Goal: Communication & Community: Answer question/provide support

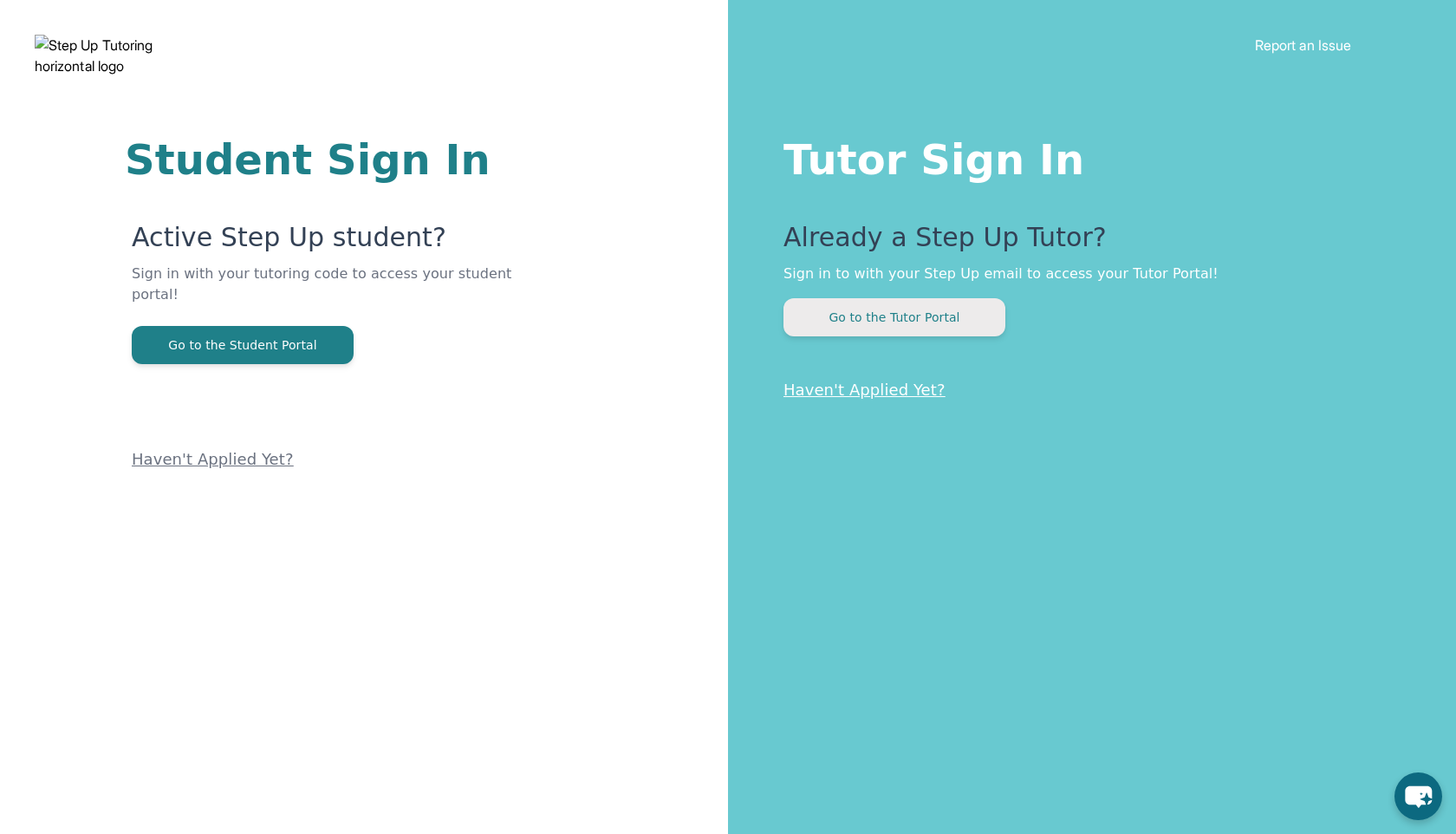
click at [842, 304] on button "Go to the Tutor Portal" at bounding box center [894, 316] width 222 height 38
click at [185, 388] on p "Haven't Applied Yet?" at bounding box center [325, 417] width 389 height 108
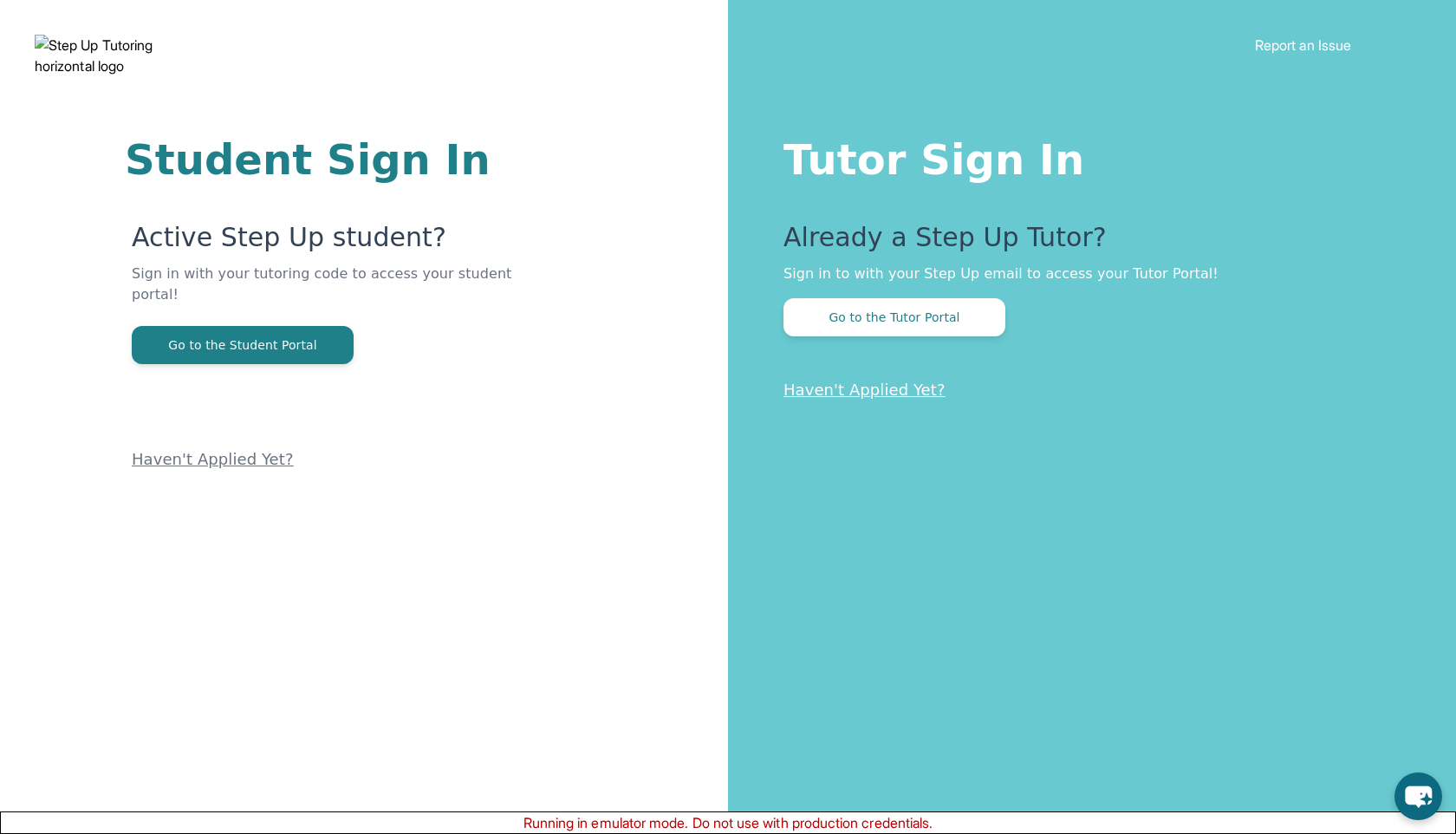
click at [819, 306] on button "Go to the Tutor Portal" at bounding box center [894, 316] width 222 height 38
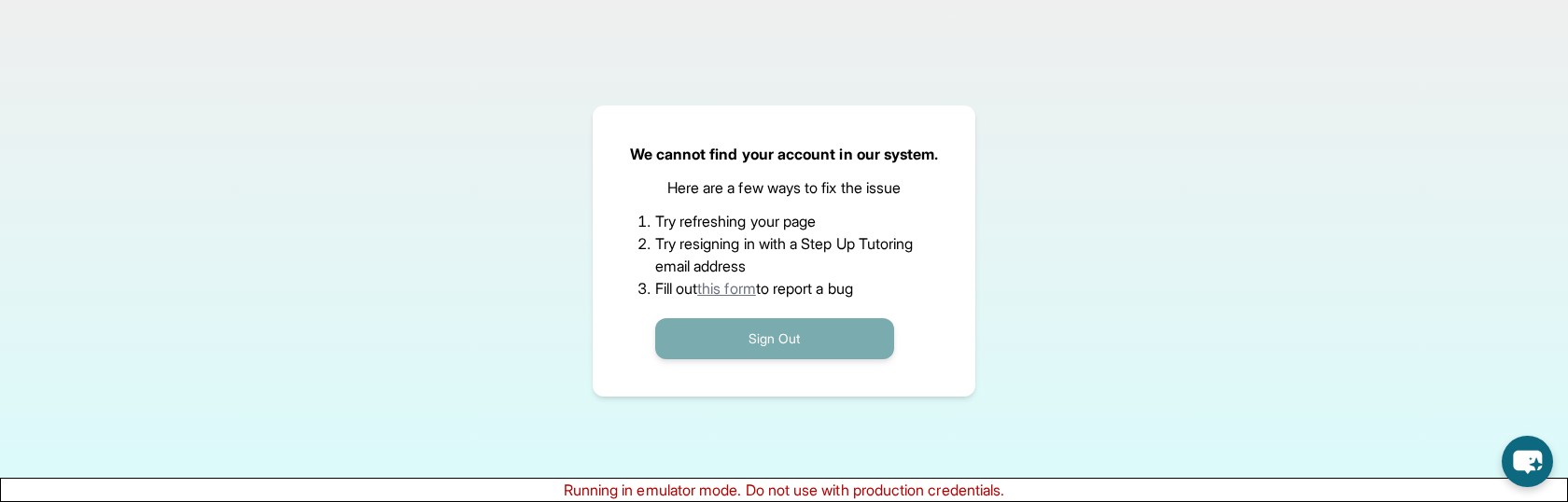
click at [713, 349] on button "Sign Out" at bounding box center [774, 339] width 239 height 41
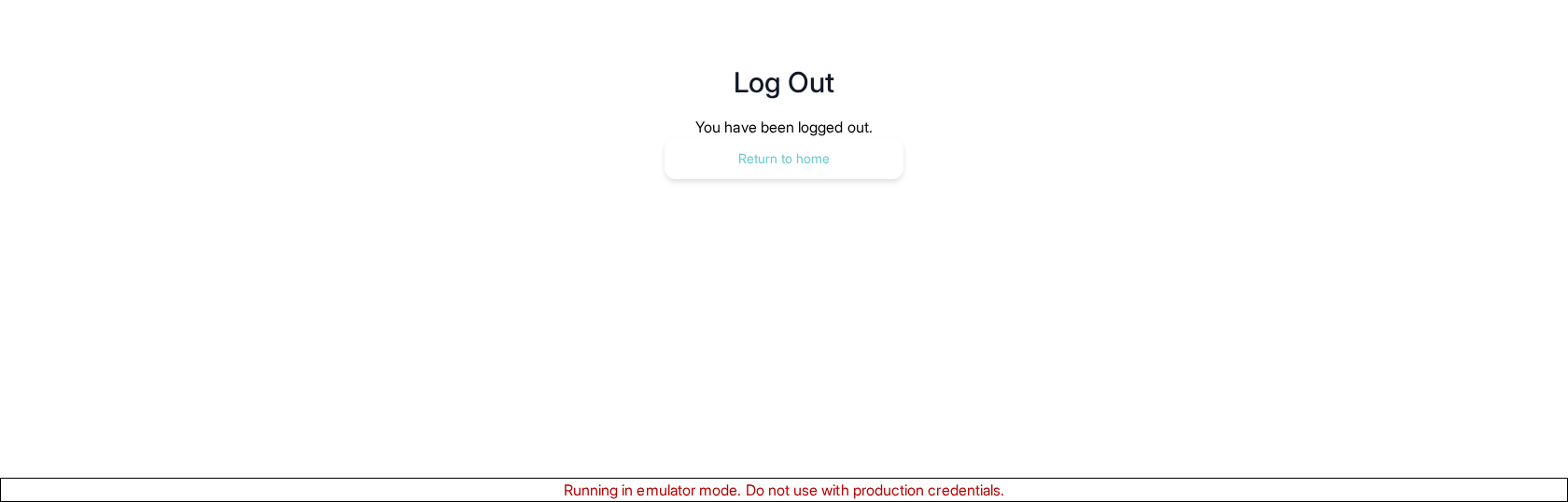
click at [804, 172] on button "Return to home" at bounding box center [784, 158] width 239 height 41
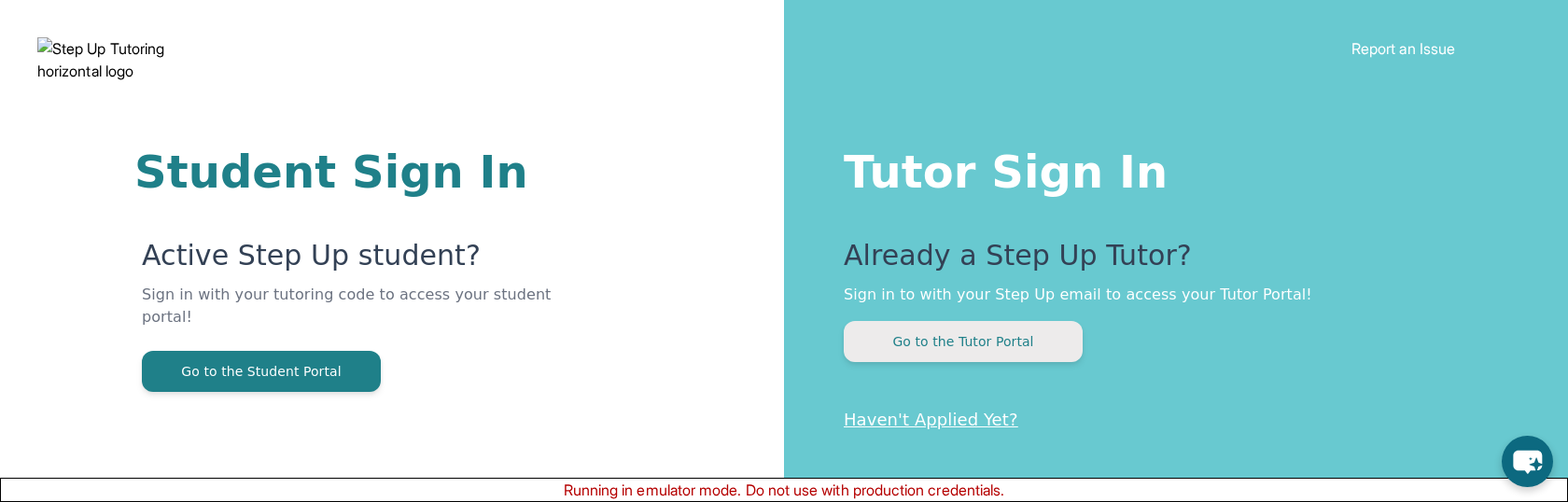
click at [980, 329] on button "Go to the Tutor Portal" at bounding box center [963, 341] width 239 height 41
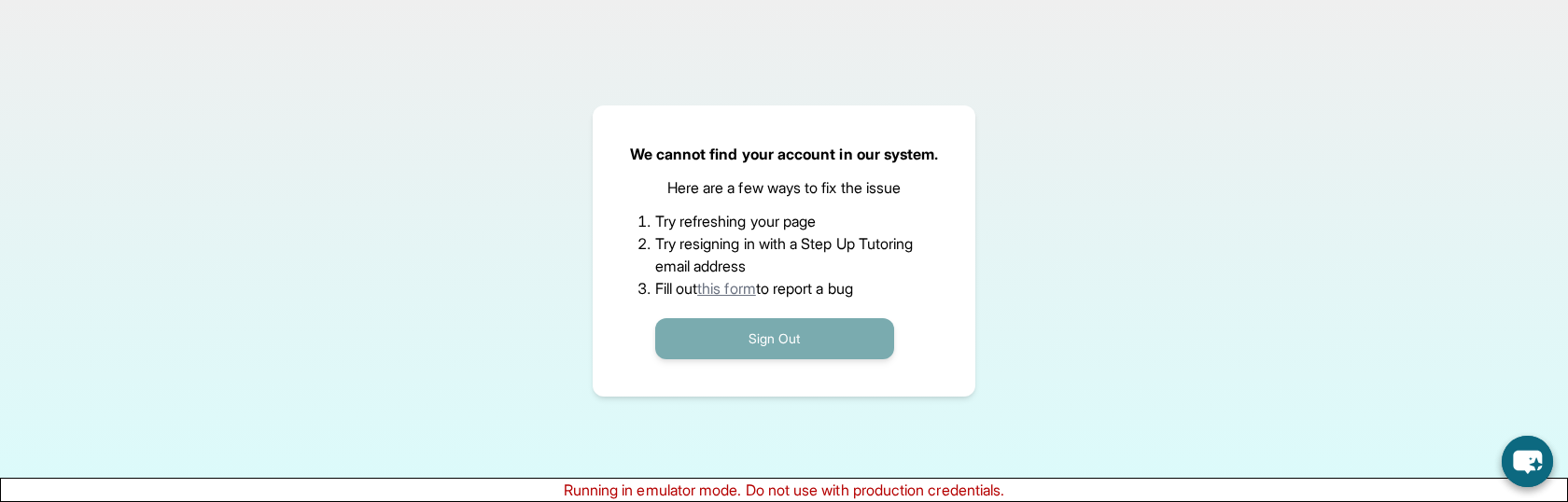
click at [767, 344] on button "Sign Out" at bounding box center [774, 339] width 239 height 41
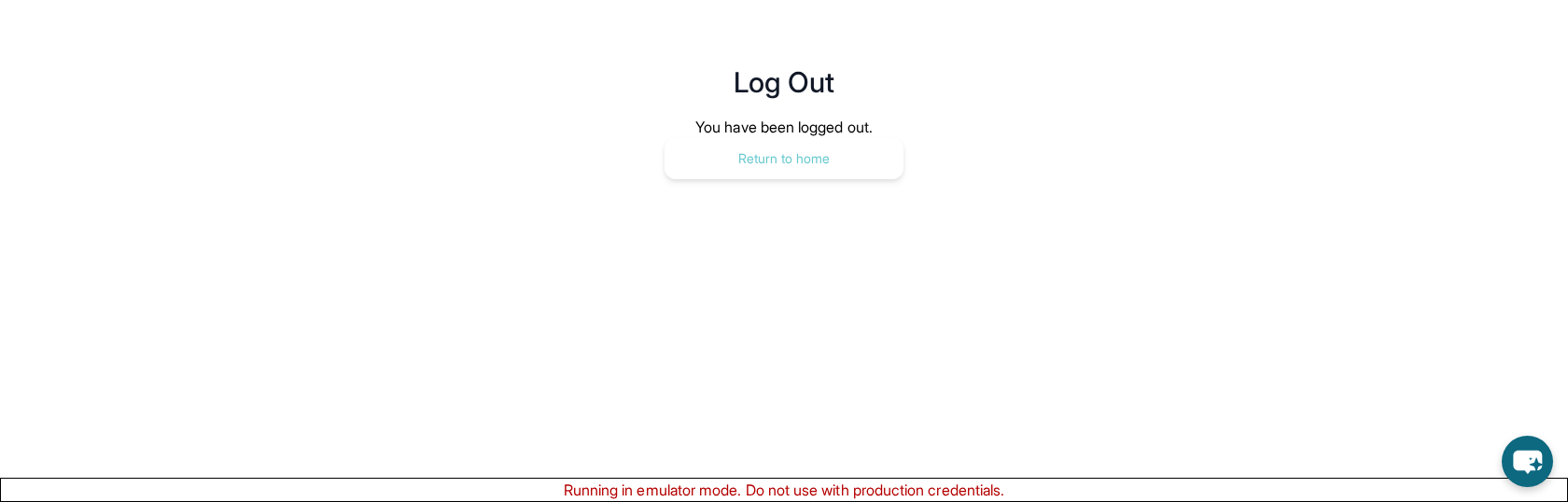
click at [754, 174] on button "Return to home" at bounding box center [784, 158] width 239 height 41
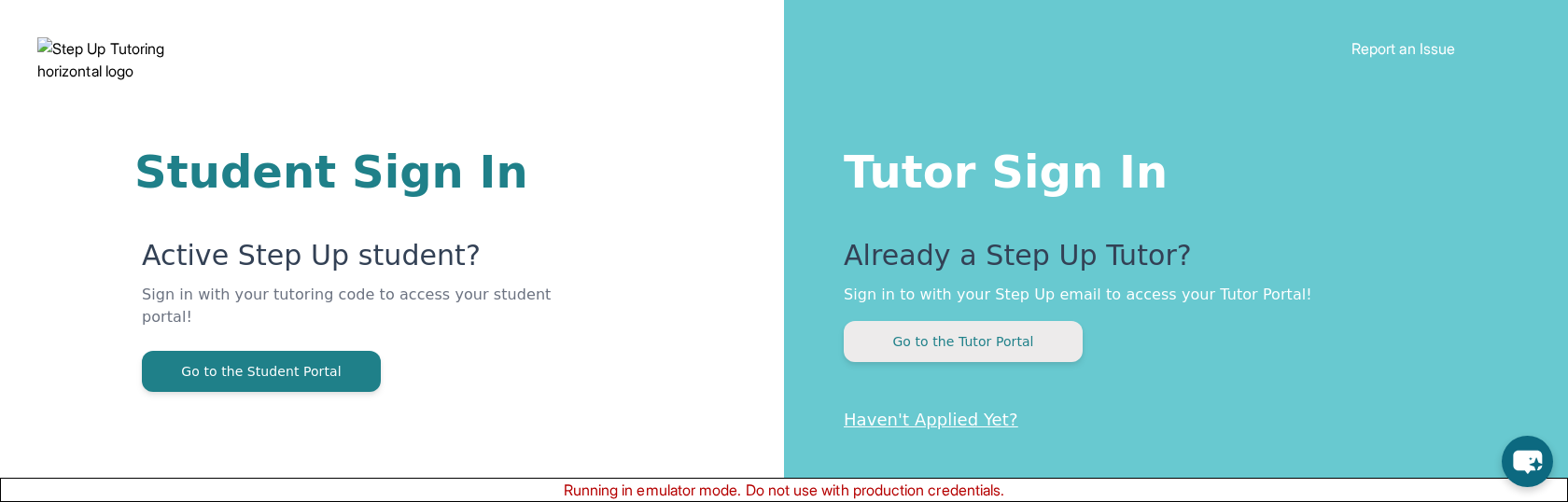
click at [930, 357] on button "Go to the Tutor Portal" at bounding box center [963, 341] width 239 height 41
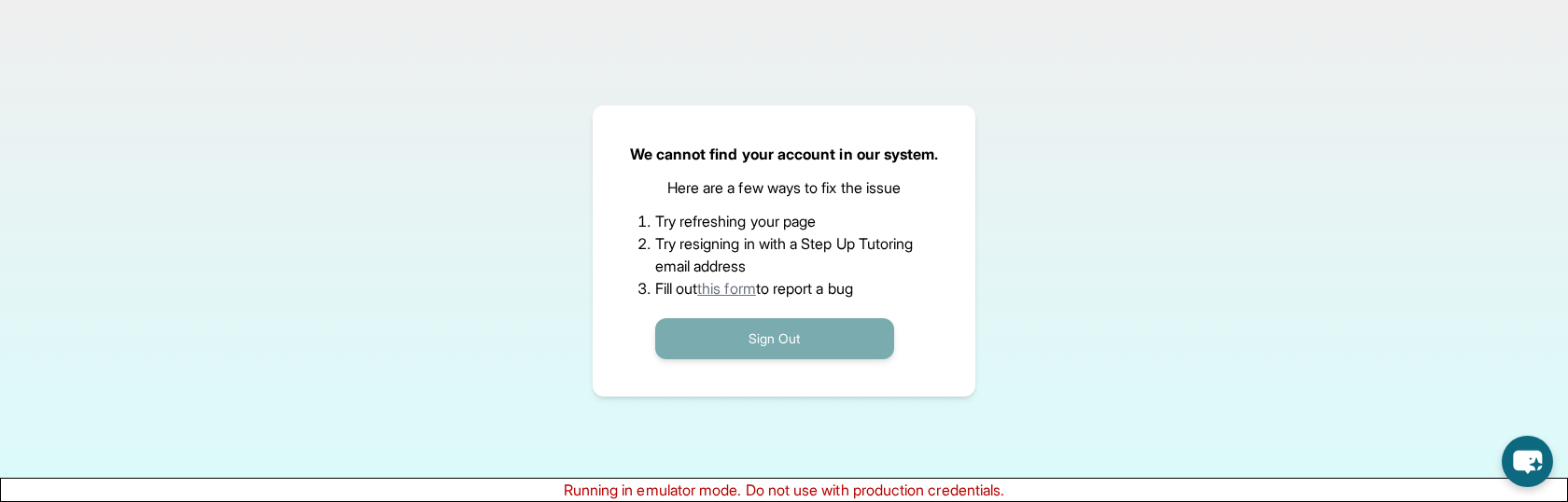
click at [726, 337] on button "Sign Out" at bounding box center [774, 339] width 239 height 41
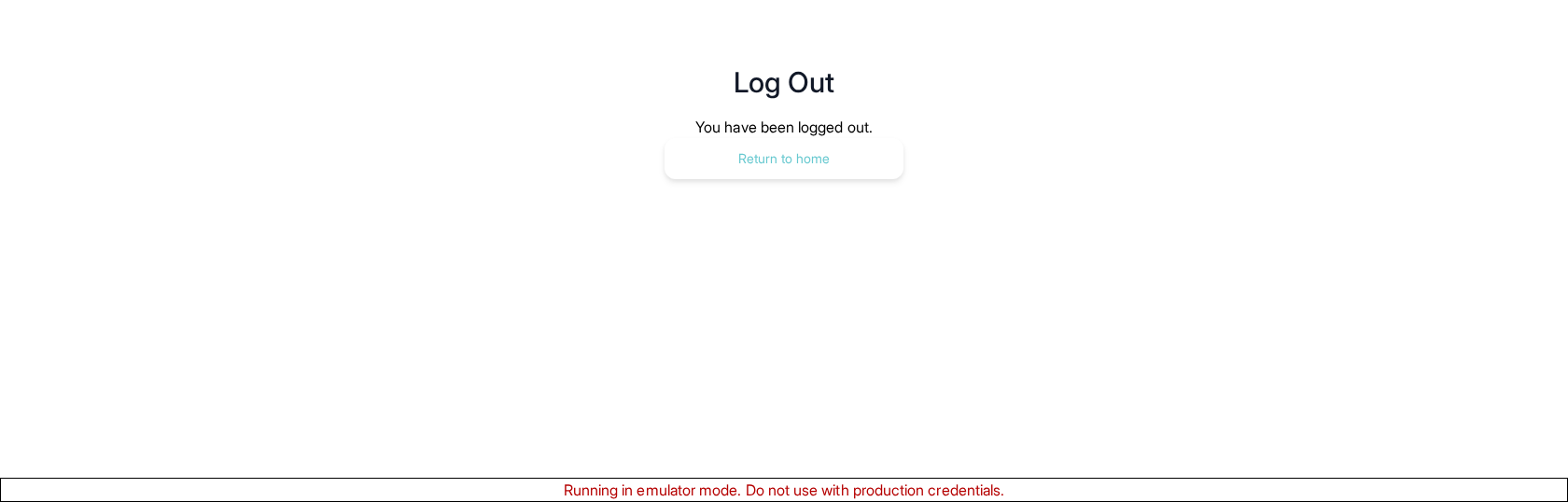
click at [776, 143] on button "Return to home" at bounding box center [784, 158] width 239 height 41
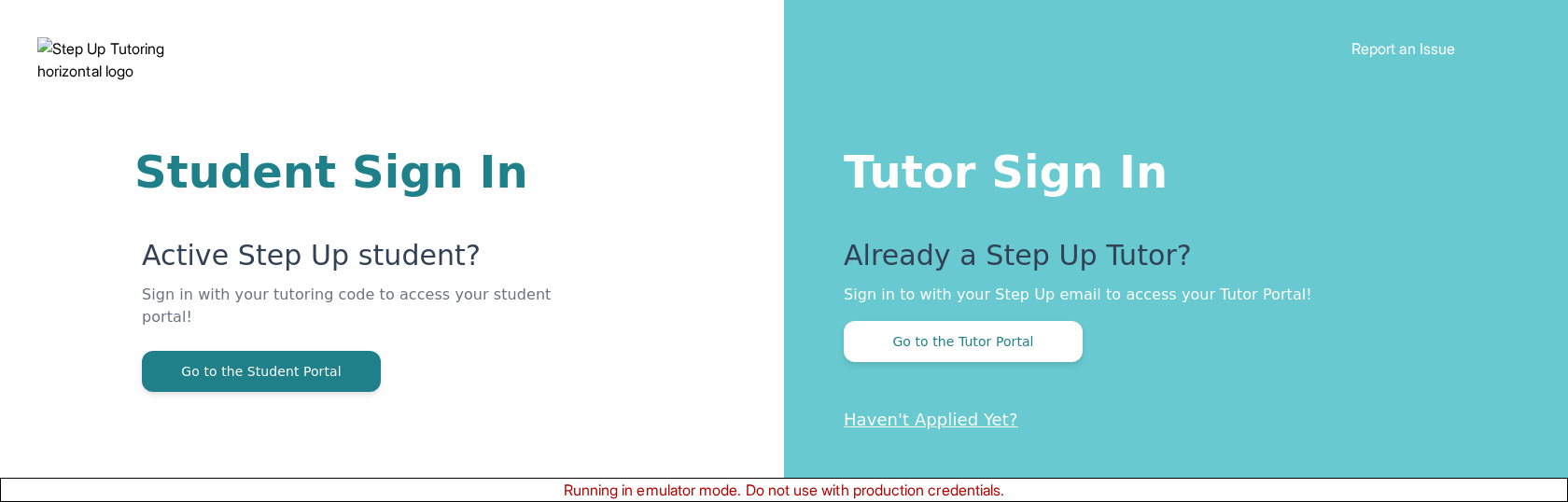
click at [898, 364] on div "Tutor Sign In Already a Step Up Tutor? Sign in to with your Step Up email to ac…" at bounding box center [1176, 251] width 784 height 502
click at [898, 355] on button "Go to the Tutor Portal" at bounding box center [963, 341] width 239 height 41
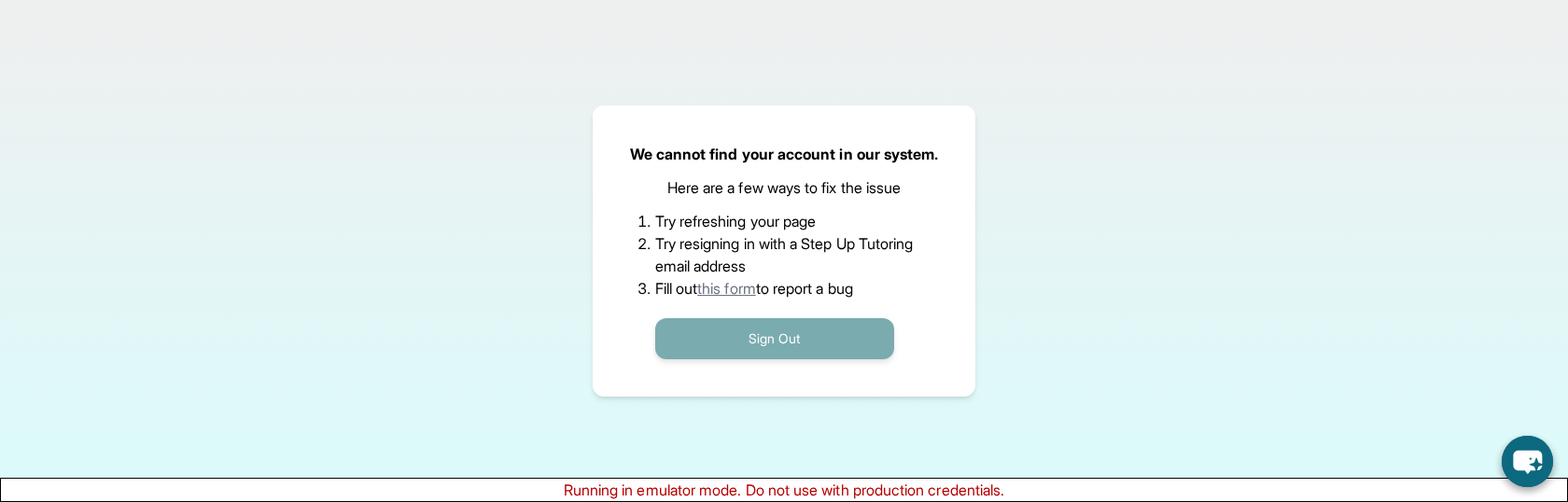
click at [850, 349] on button "Sign Out" at bounding box center [774, 339] width 239 height 41
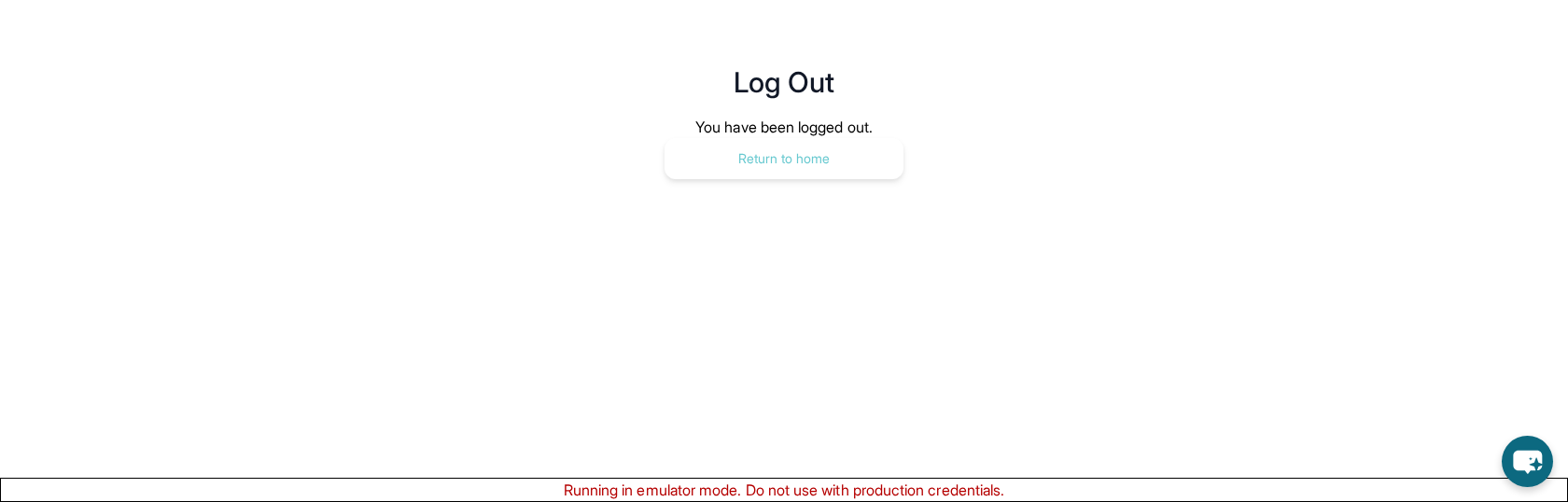
click at [768, 157] on button "Return to home" at bounding box center [784, 158] width 239 height 41
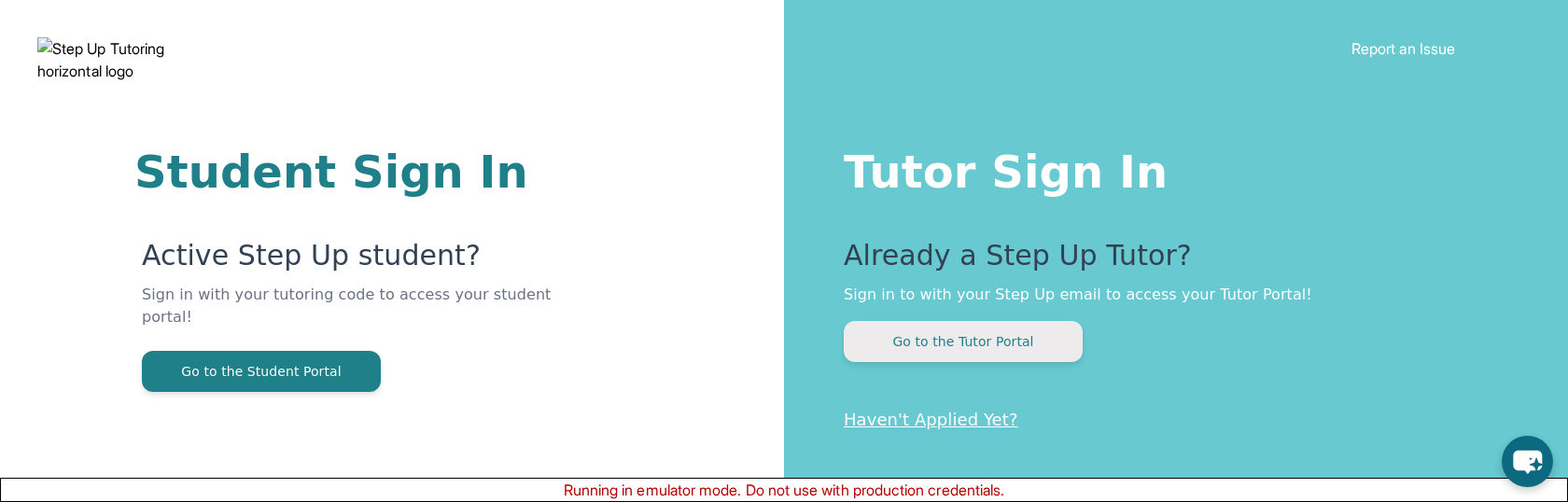
click at [954, 353] on button "Go to the Tutor Portal" at bounding box center [963, 341] width 239 height 41
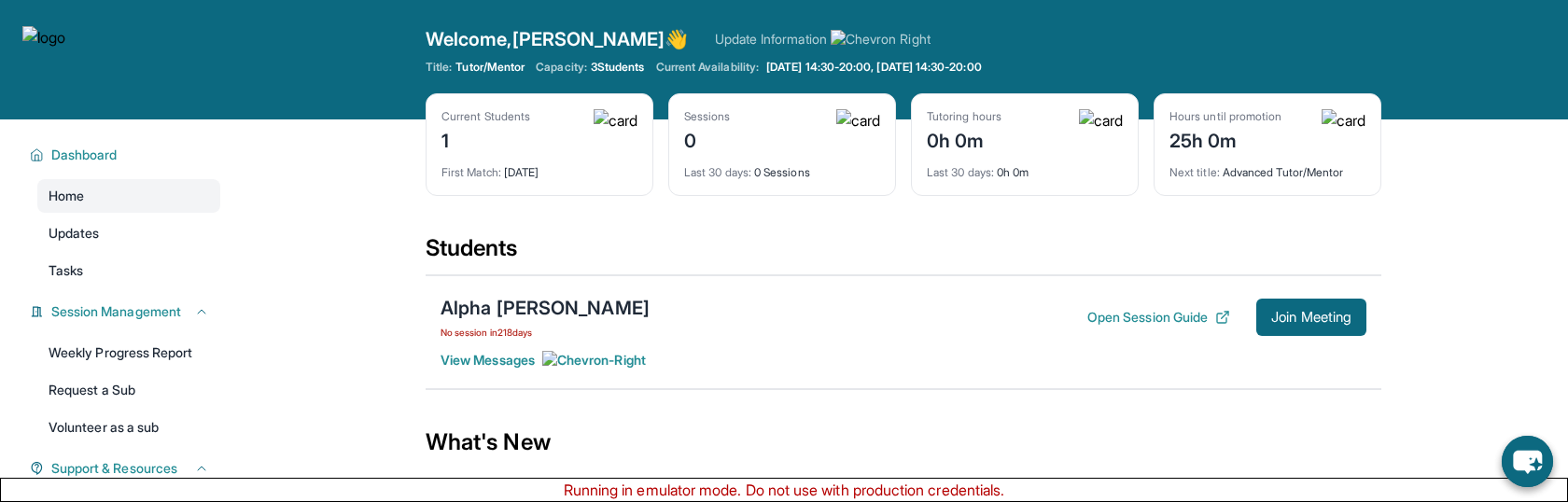
click at [531, 358] on span "View Messages" at bounding box center [542, 360] width 205 height 19
click at [496, 348] on div "Alpha [PERSON_NAME] No session [DATE] Open Session Guide Join Meeting View Mess…" at bounding box center [904, 332] width 956 height 114
click at [493, 356] on span "View Messages" at bounding box center [542, 360] width 205 height 19
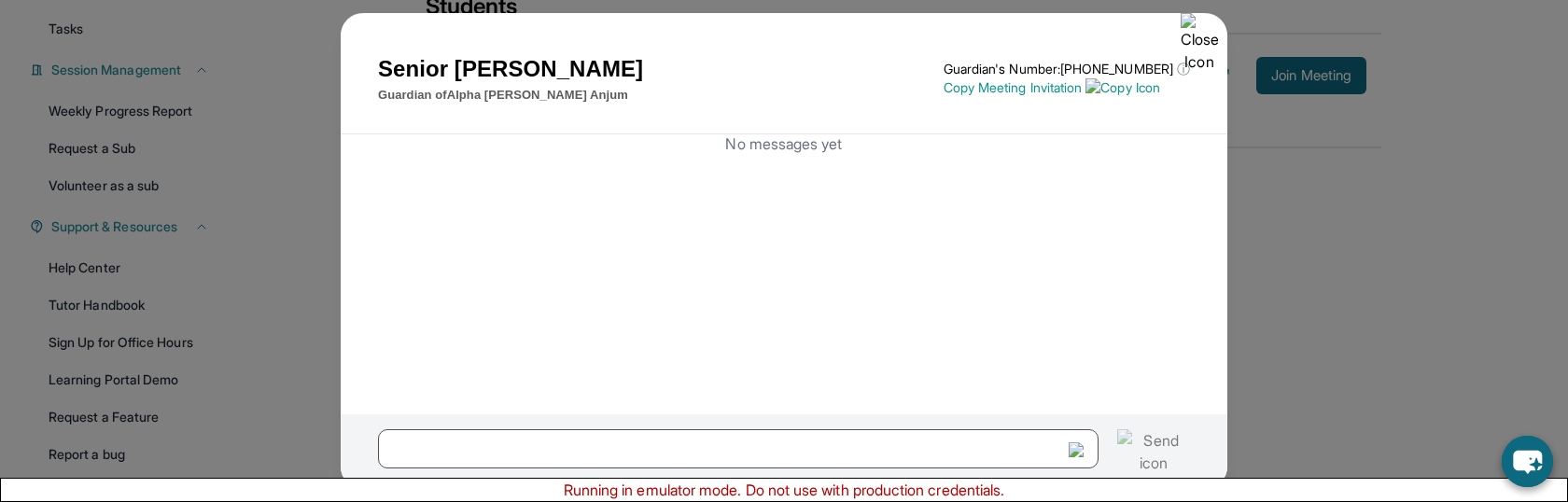
scroll to position [243, 0]
click at [1195, 39] on img at bounding box center [1200, 43] width 38 height 59
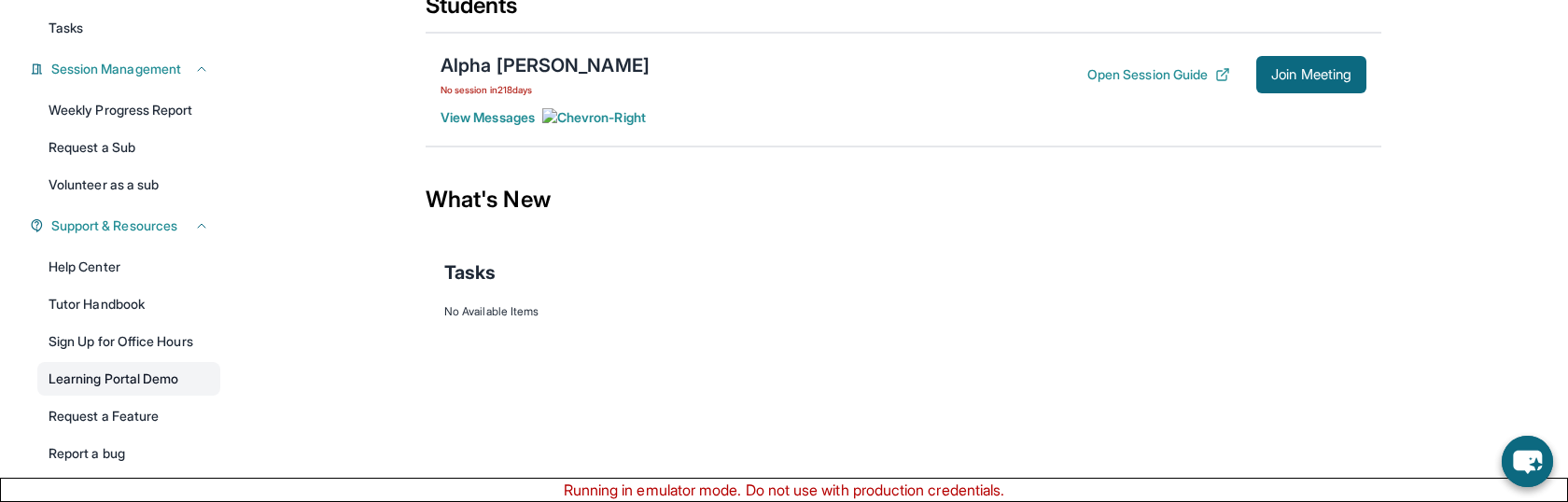
scroll to position [304, 0]
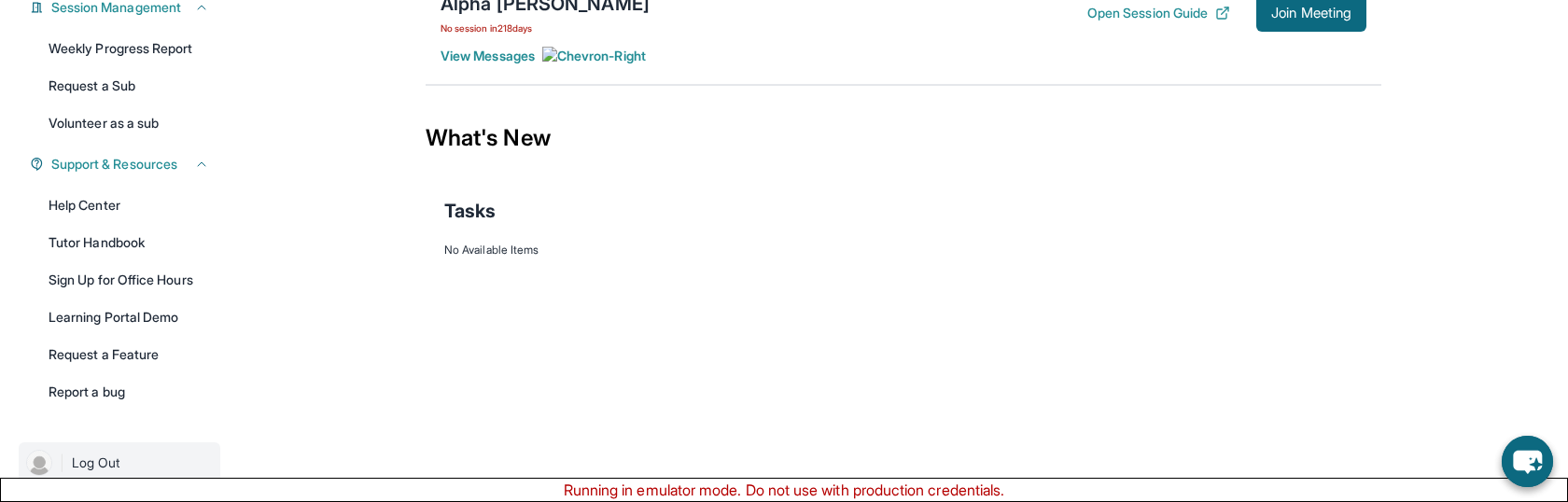
click at [97, 458] on span "Log Out" at bounding box center [96, 462] width 49 height 19
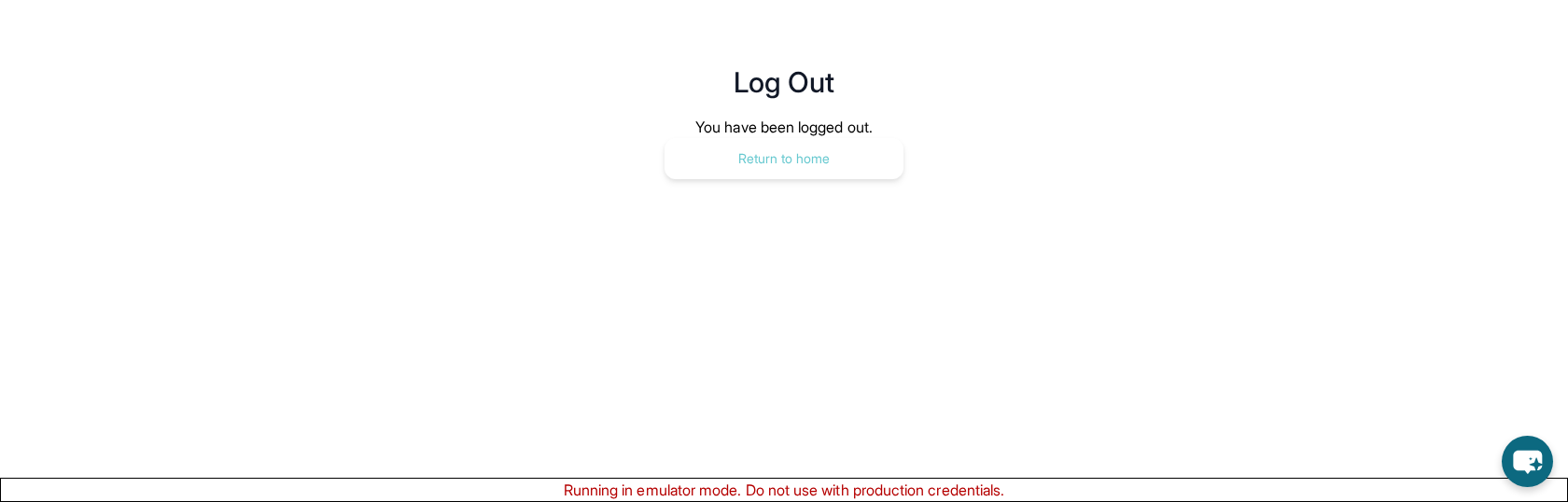
click at [721, 173] on button "Return to home" at bounding box center [784, 158] width 239 height 41
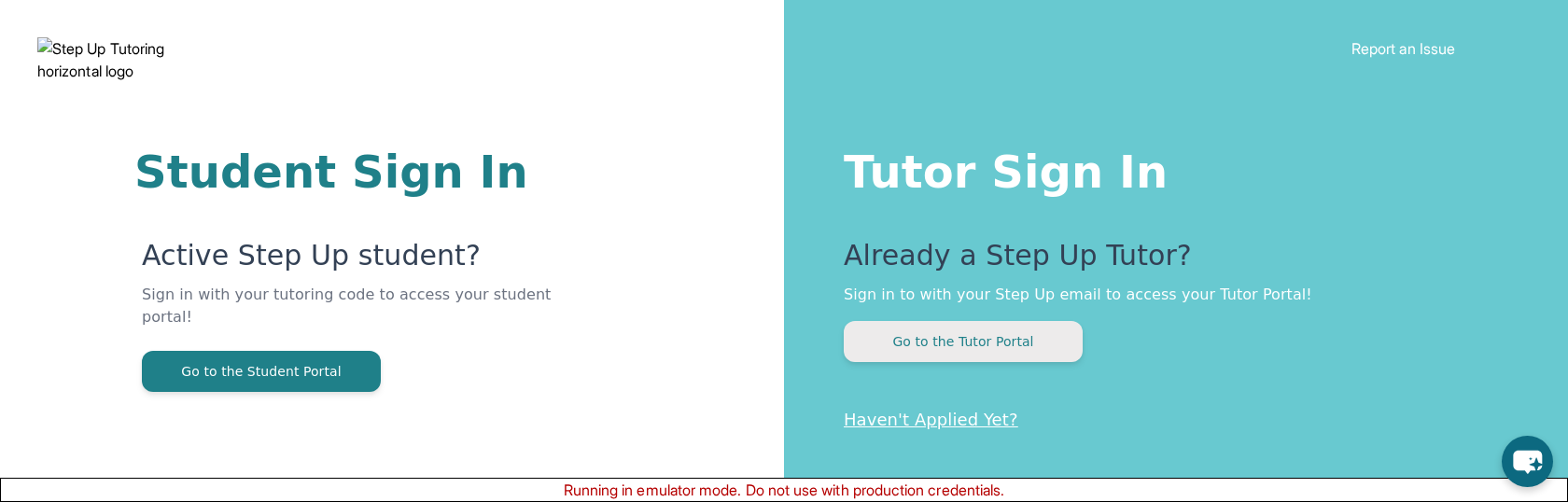
click at [966, 350] on button "Go to the Tutor Portal" at bounding box center [963, 341] width 239 height 41
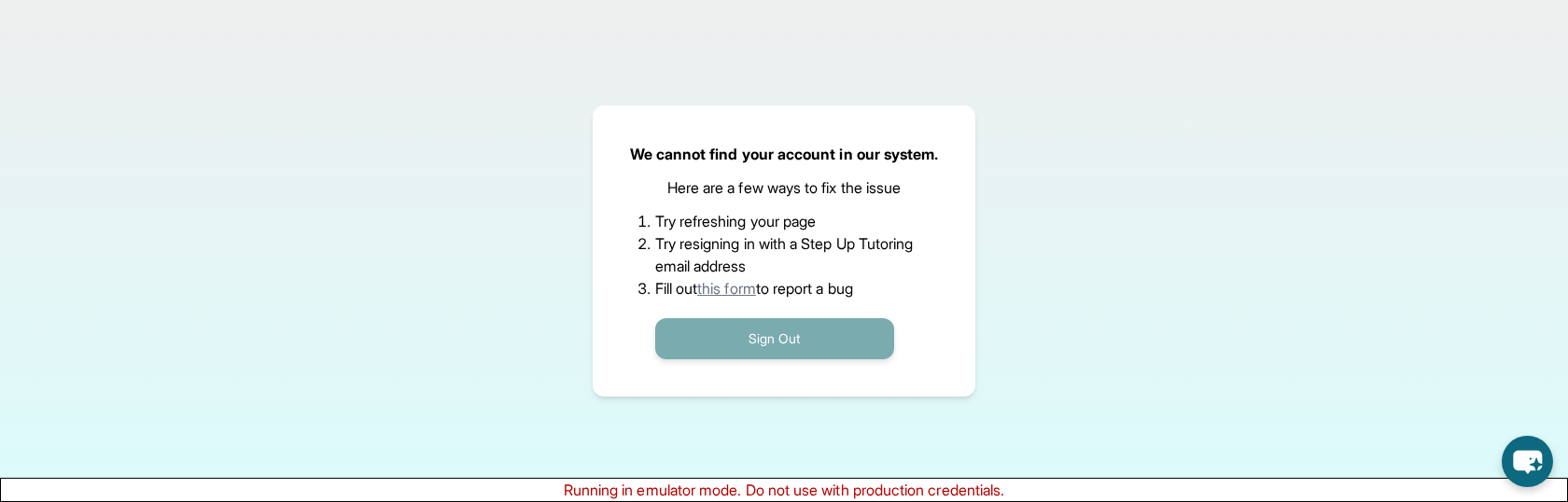
click at [725, 351] on button "Sign Out" at bounding box center [774, 339] width 239 height 41
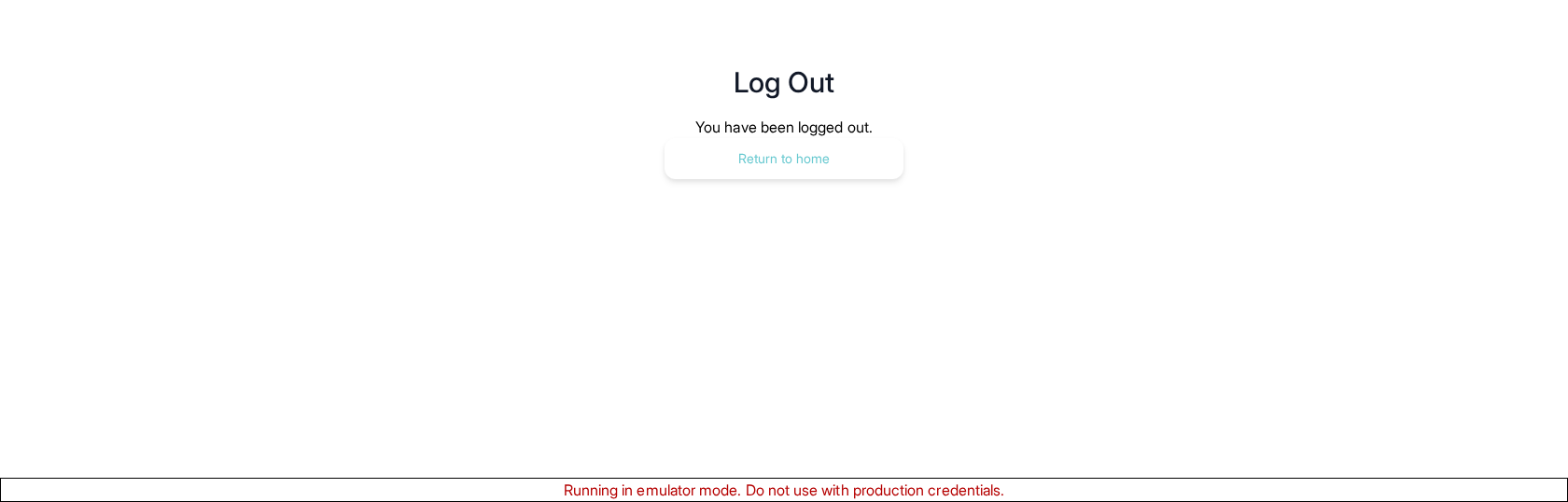
click at [737, 164] on button "Return to home" at bounding box center [784, 158] width 239 height 41
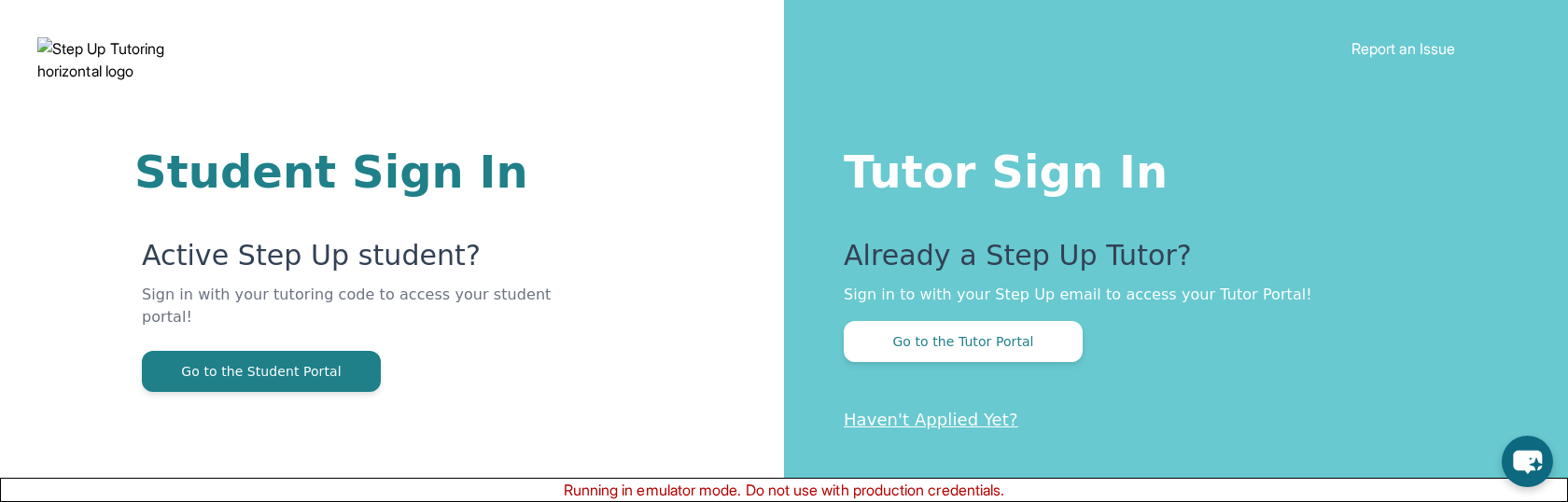
click at [948, 337] on button "Go to the Tutor Portal" at bounding box center [963, 341] width 239 height 41
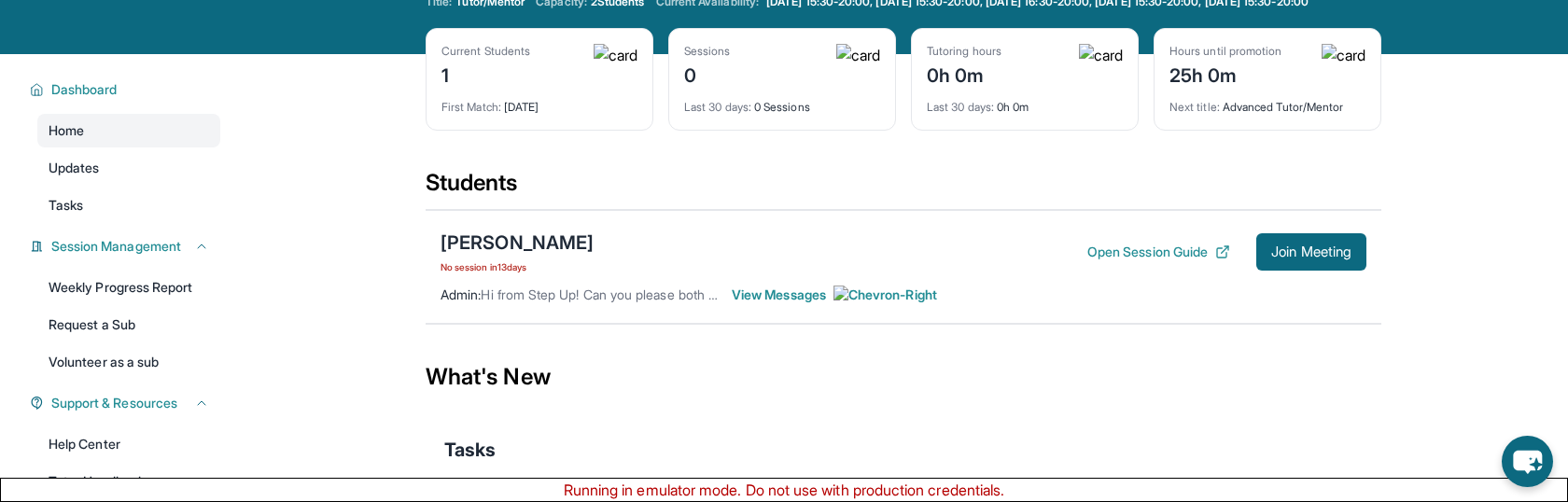
scroll to position [66, 0]
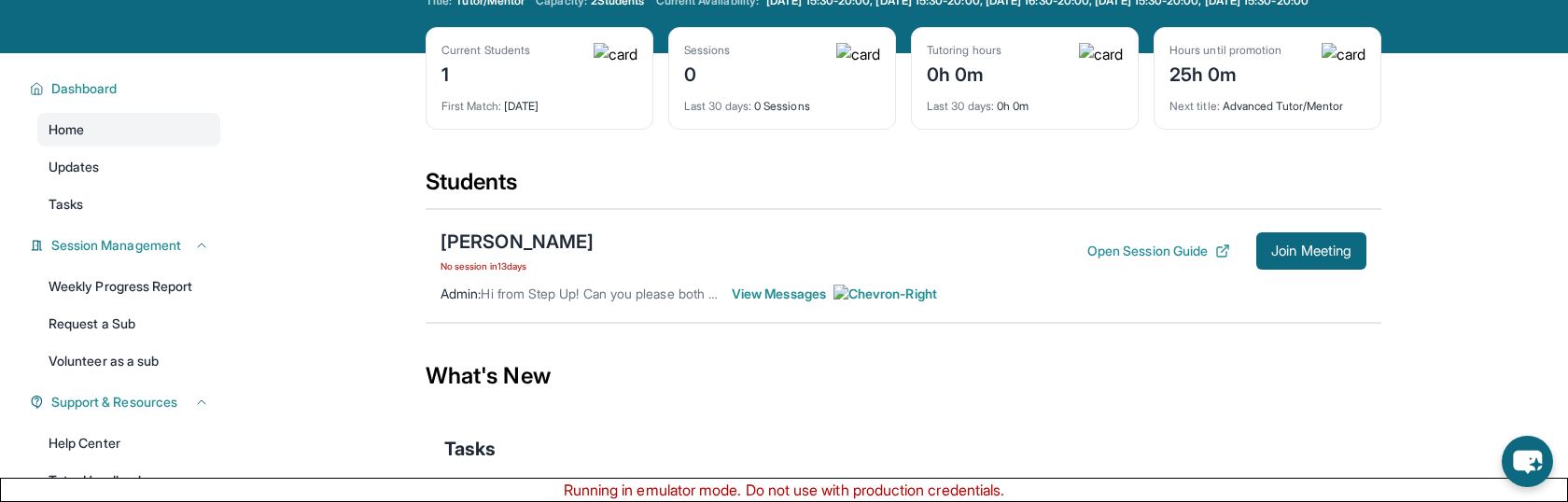
click at [782, 304] on span "View Messages" at bounding box center [833, 294] width 205 height 19
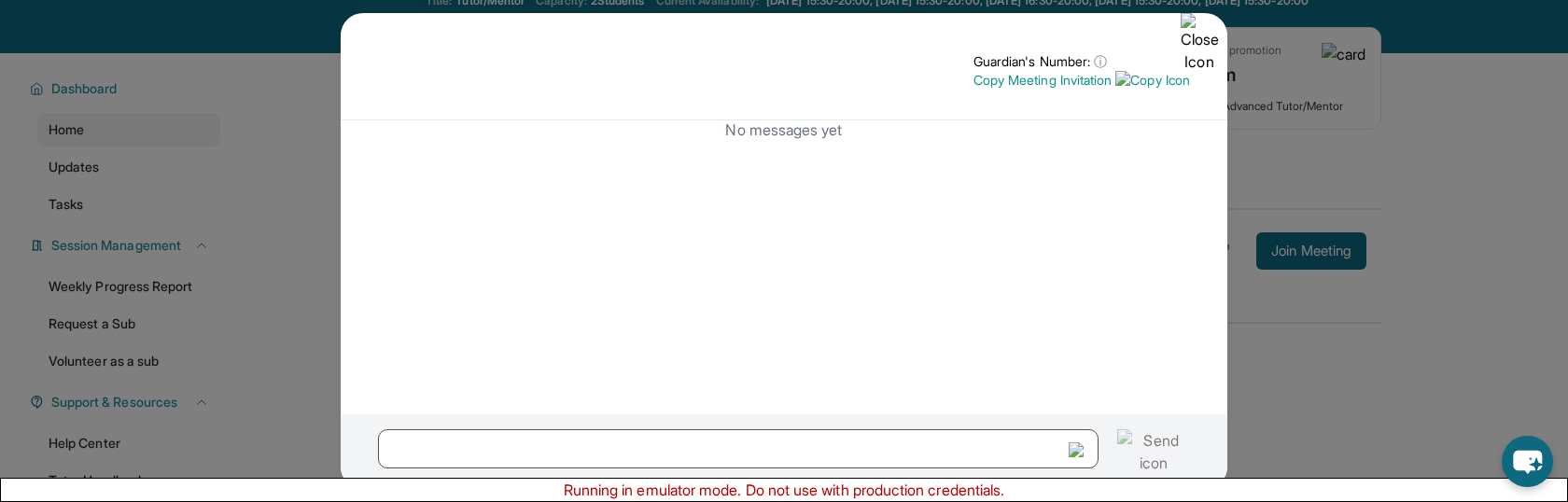
click at [1195, 43] on img at bounding box center [1200, 43] width 38 height 59
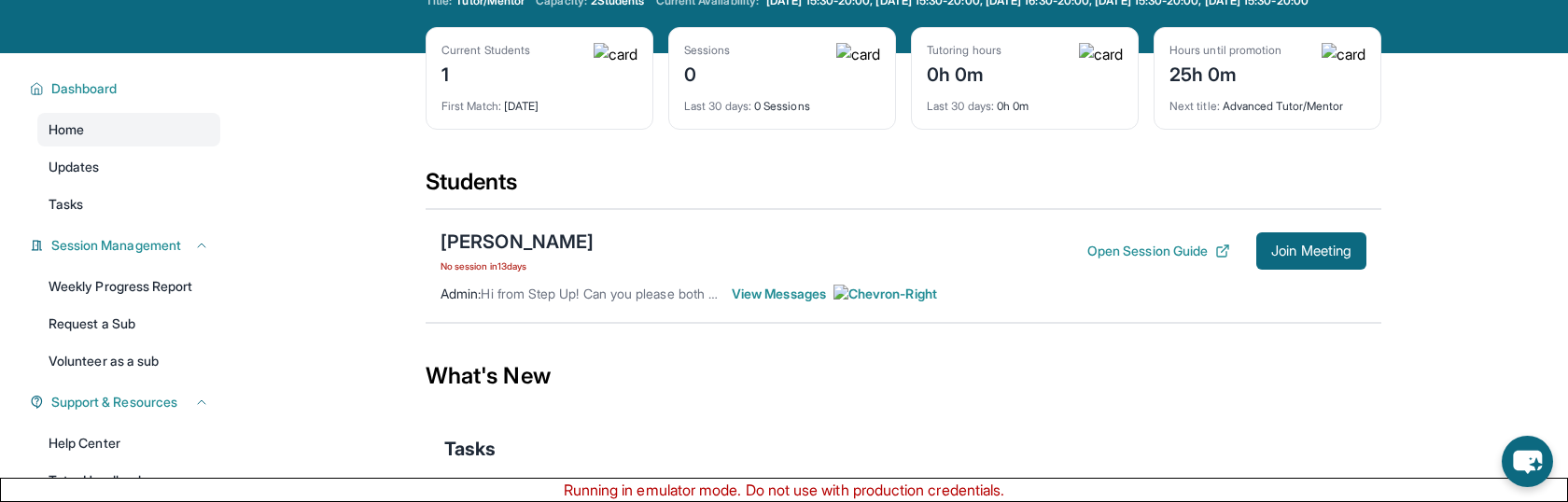
click at [748, 304] on span "View Messages" at bounding box center [833, 294] width 205 height 19
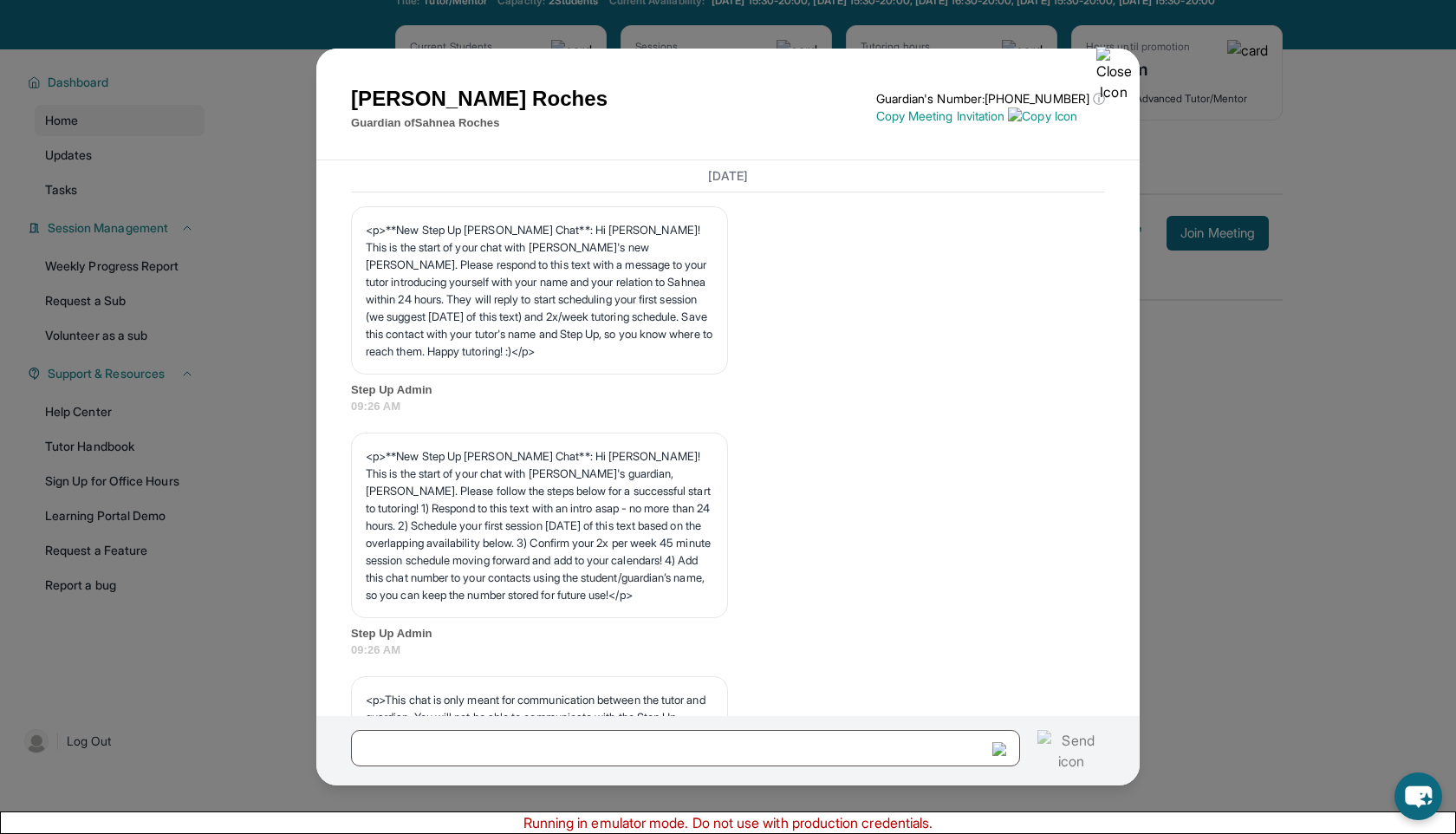
scroll to position [0, 0]
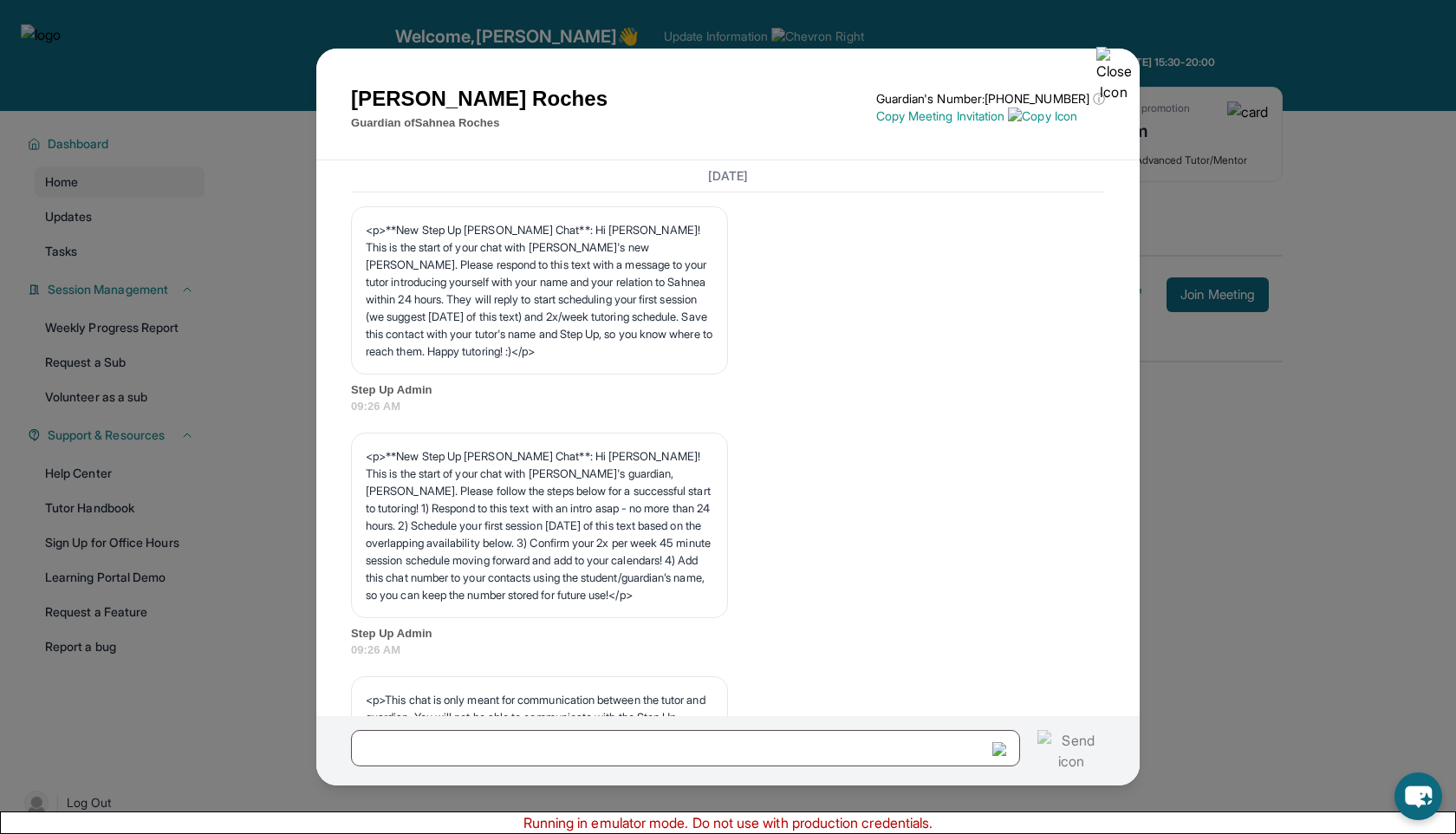
click at [1120, 80] on img at bounding box center [1114, 74] width 35 height 55
